Goal: Find specific page/section: Find specific page/section

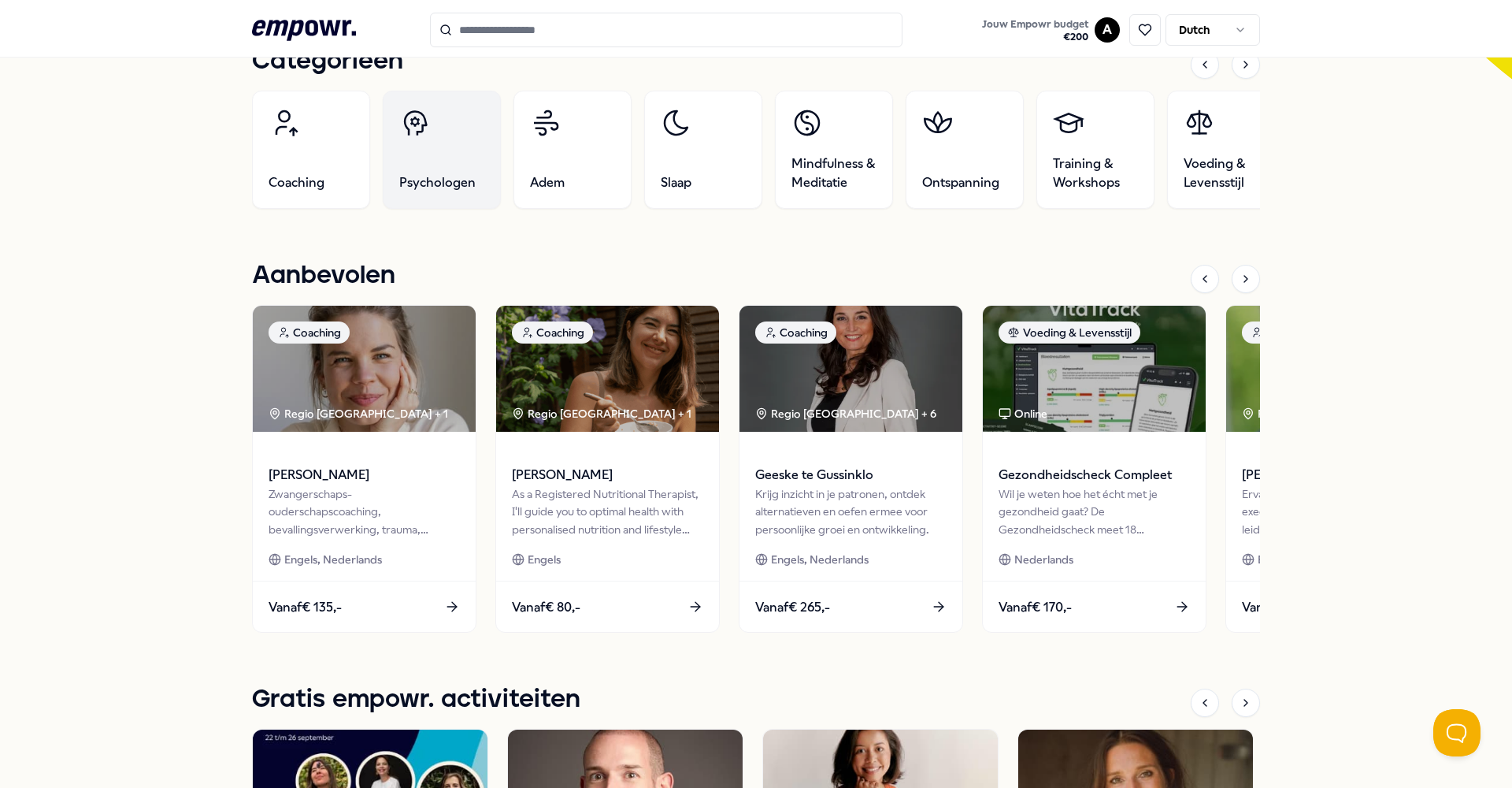
scroll to position [555, 0]
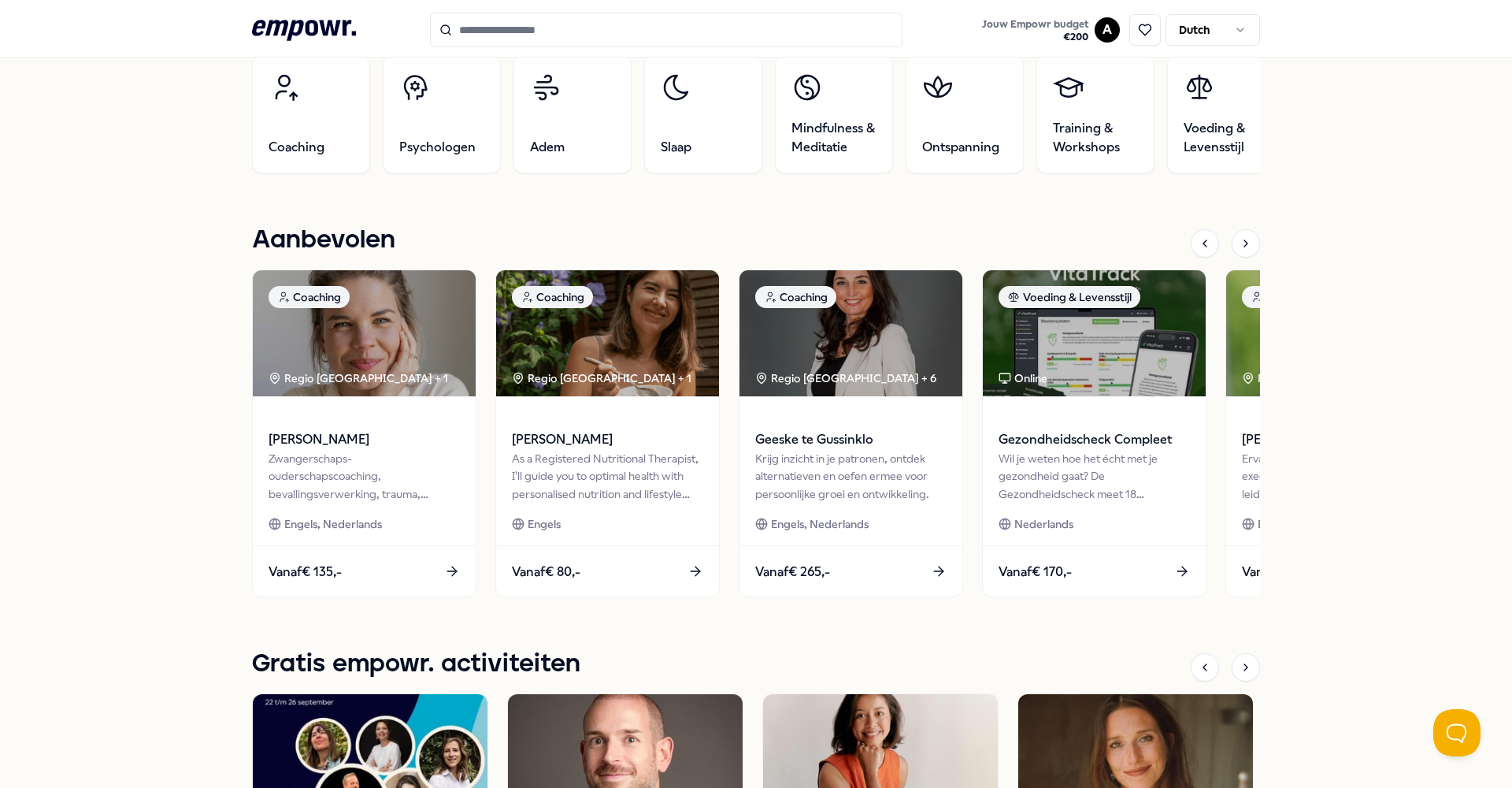
click at [115, 387] on div "De Hoorneboeg Jouw Empowr budget Geldig t/m [DATE] € 200 Jouw welzijn is belang…" at bounding box center [756, 493] width 1512 height 1893
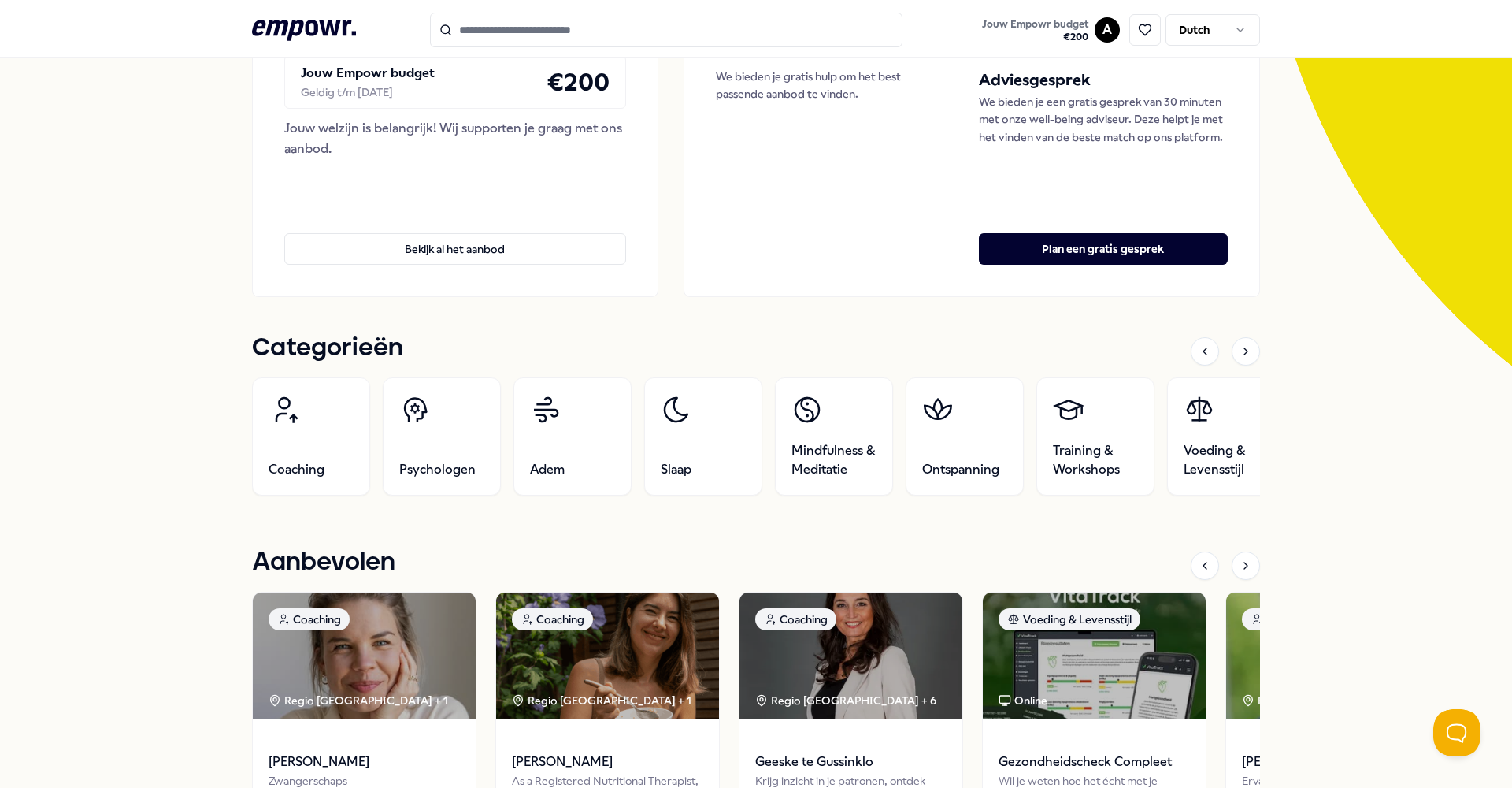
scroll to position [184, 0]
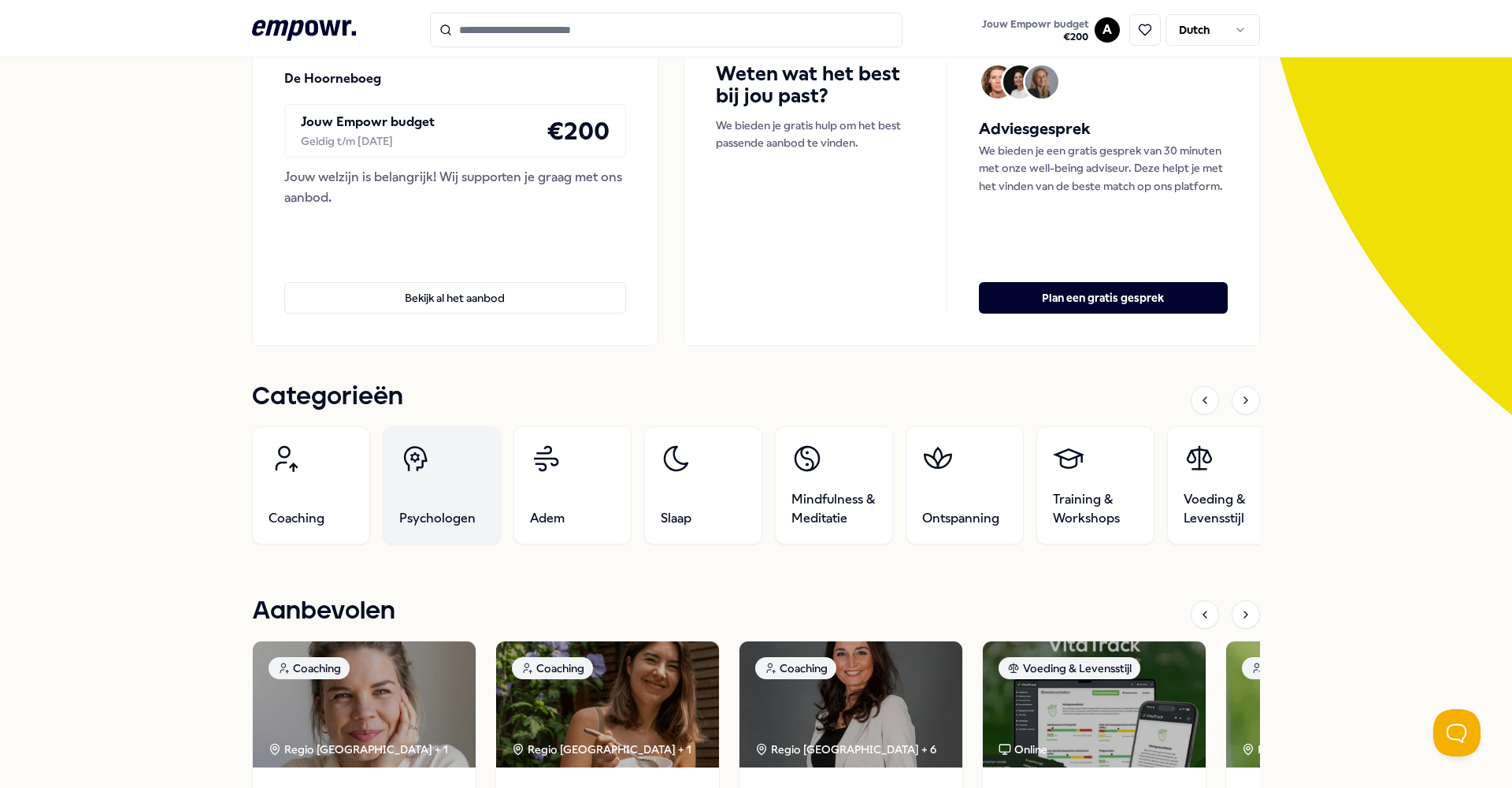
click at [447, 498] on link "Psychologen" at bounding box center [442, 485] width 118 height 118
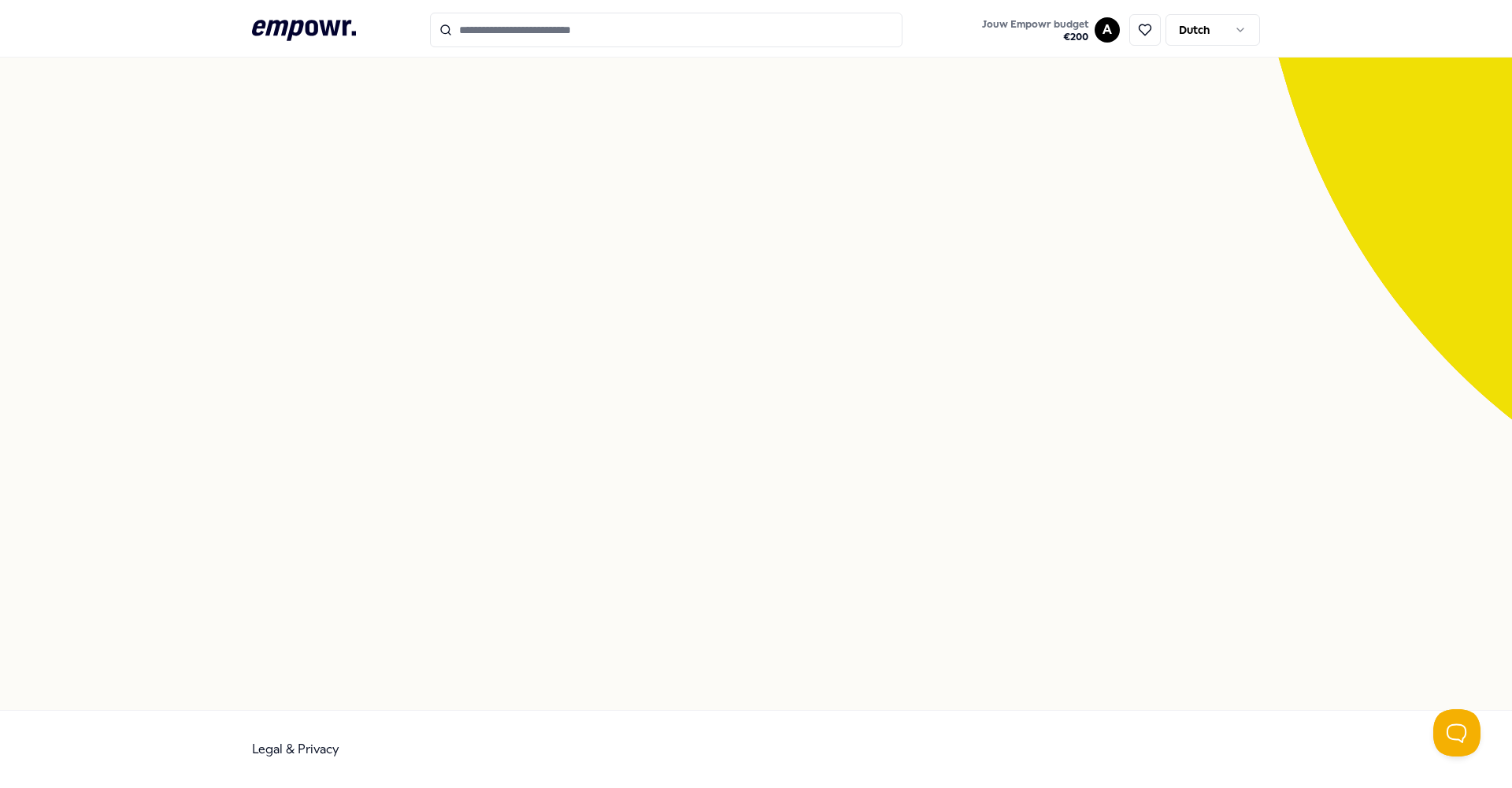
scroll to position [102, 0]
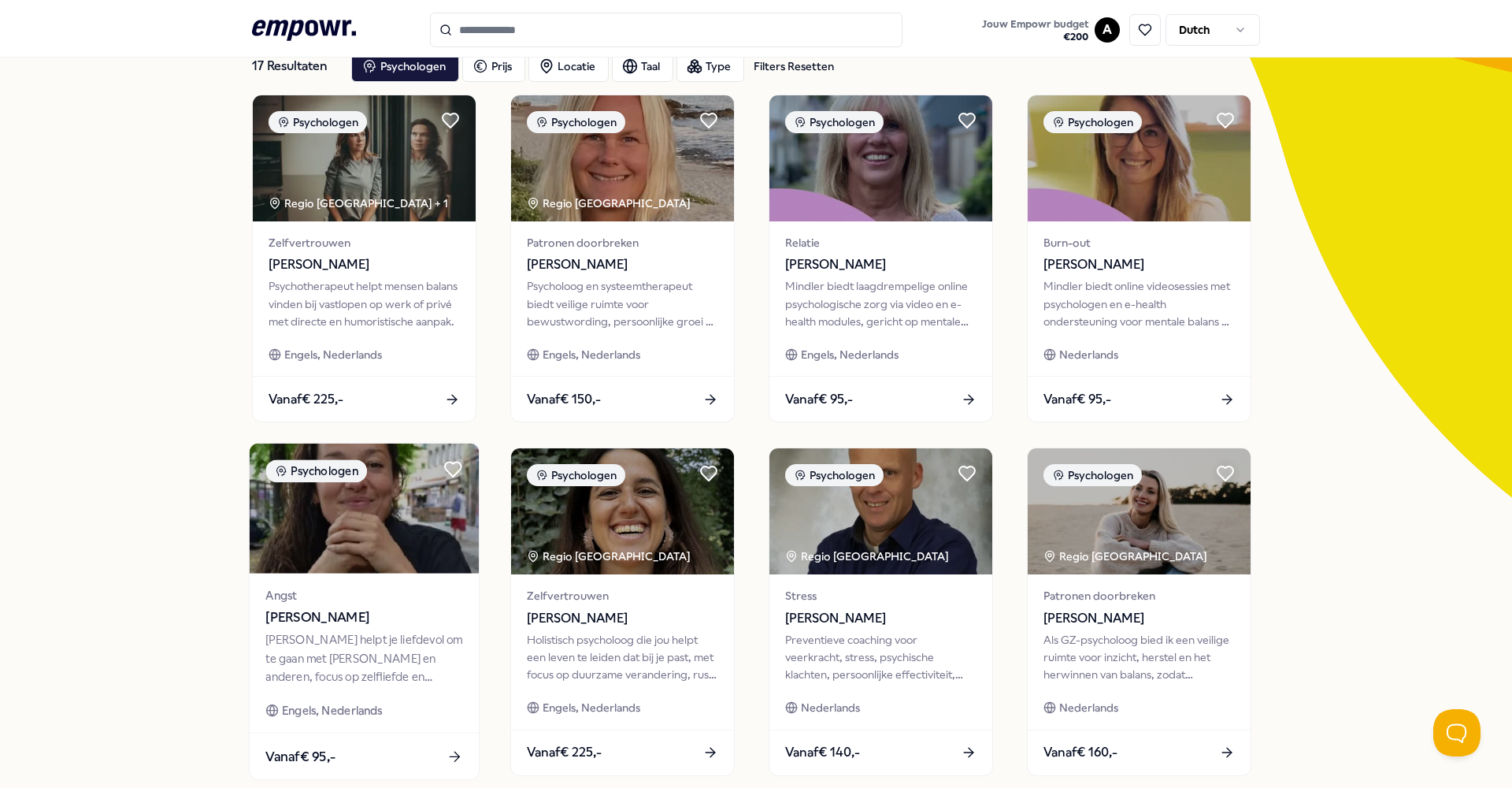
click at [309, 480] on div "Psychologen" at bounding box center [316, 471] width 102 height 23
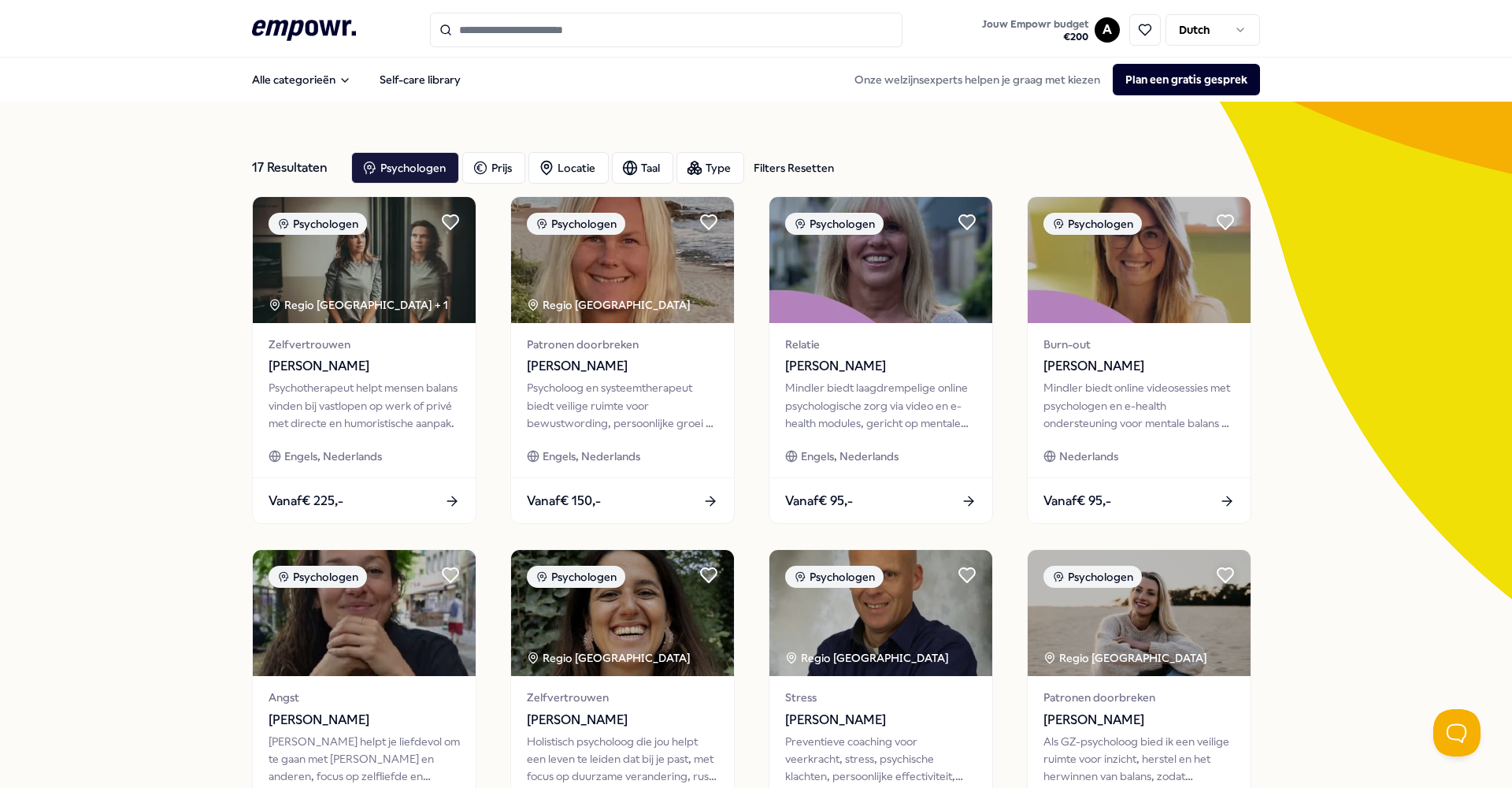
click at [325, 27] on icon at bounding box center [304, 30] width 104 height 21
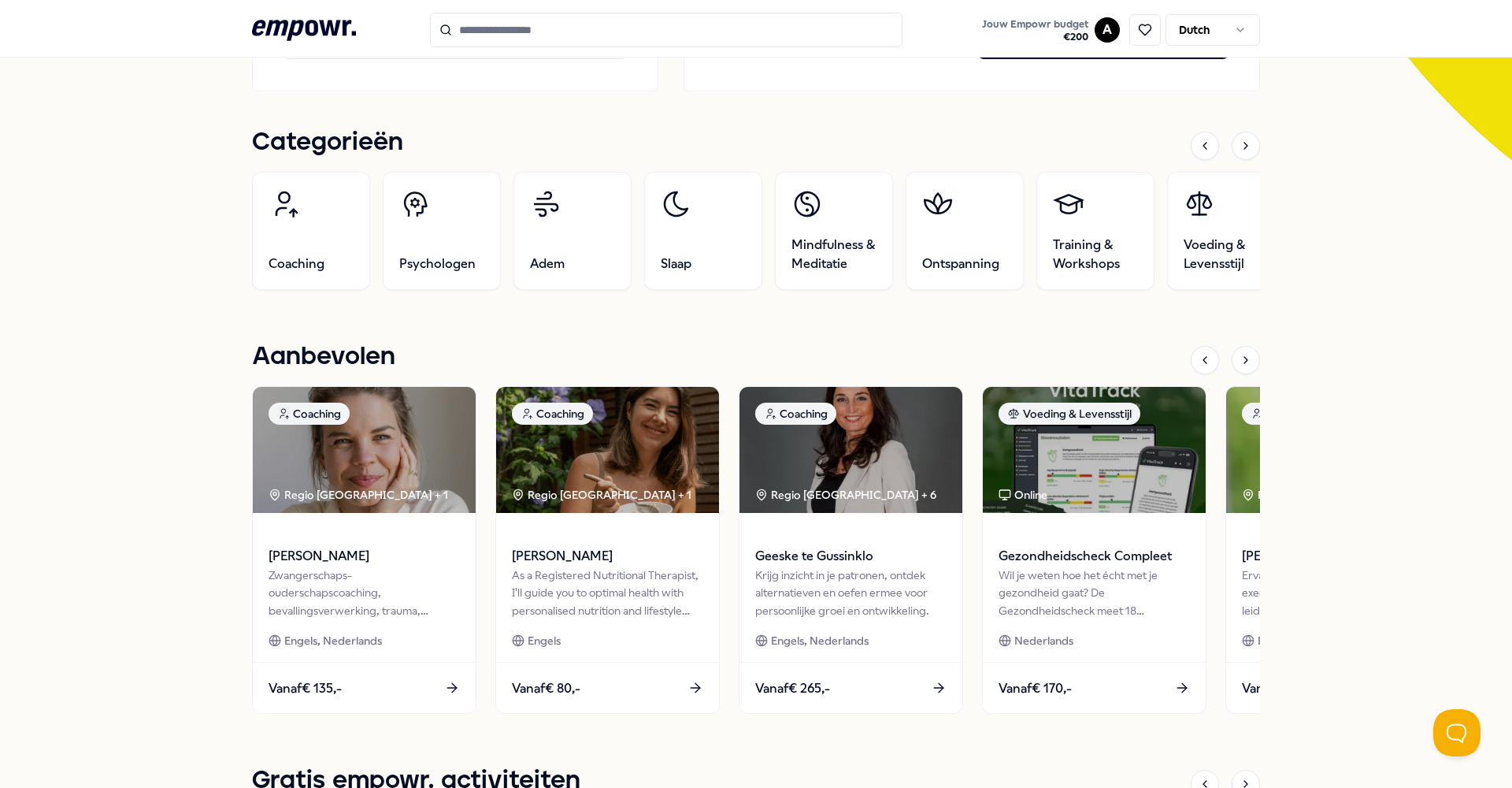
scroll to position [441, 0]
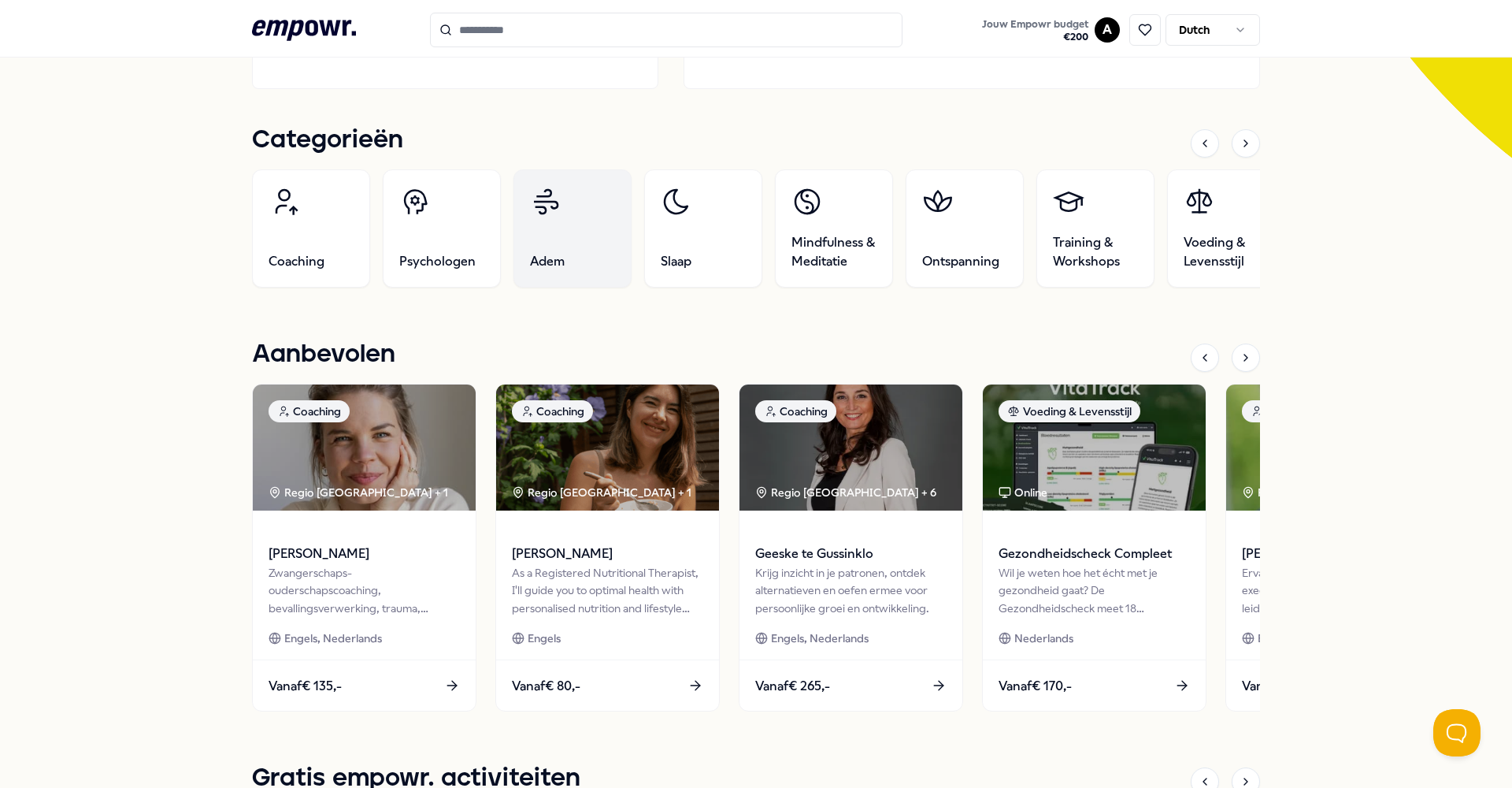
click at [555, 195] on icon at bounding box center [546, 202] width 32 height 32
